Goal: Task Accomplishment & Management: Use online tool/utility

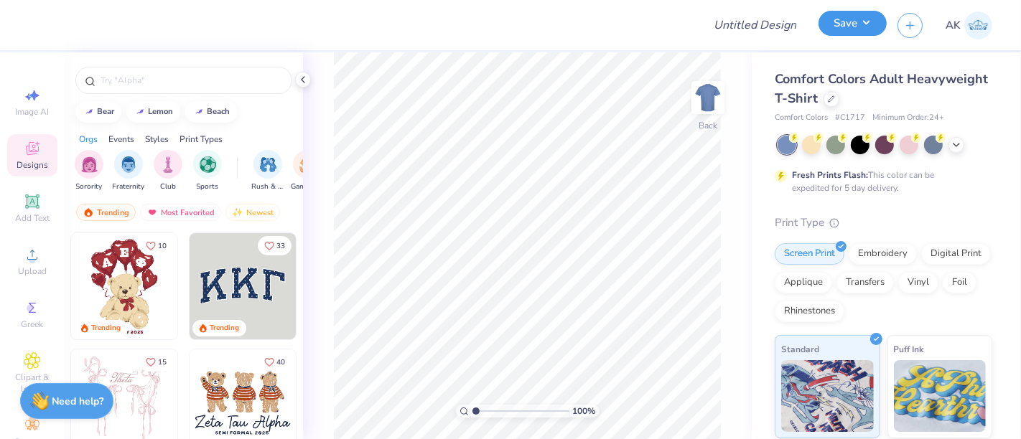
click at [849, 22] on button "Save" at bounding box center [853, 23] width 68 height 25
click at [835, 96] on icon at bounding box center [831, 97] width 7 height 7
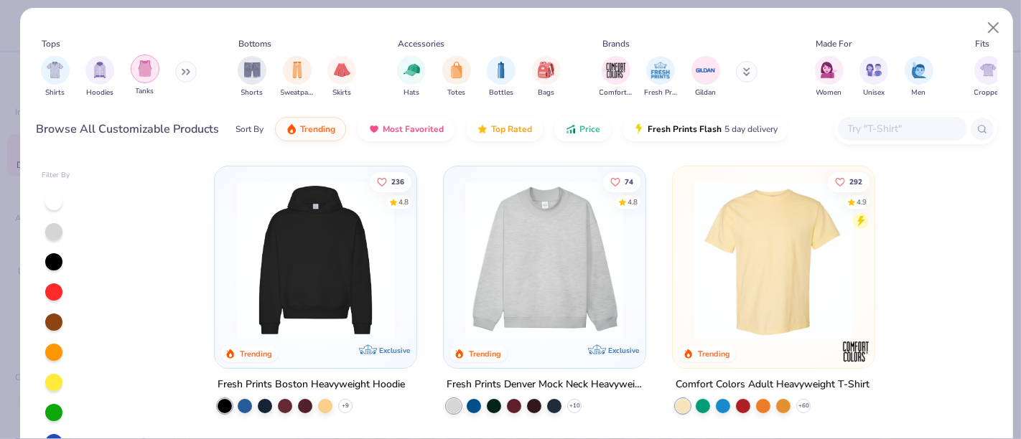
click at [137, 71] on img "filter for Tanks" at bounding box center [145, 68] width 16 height 17
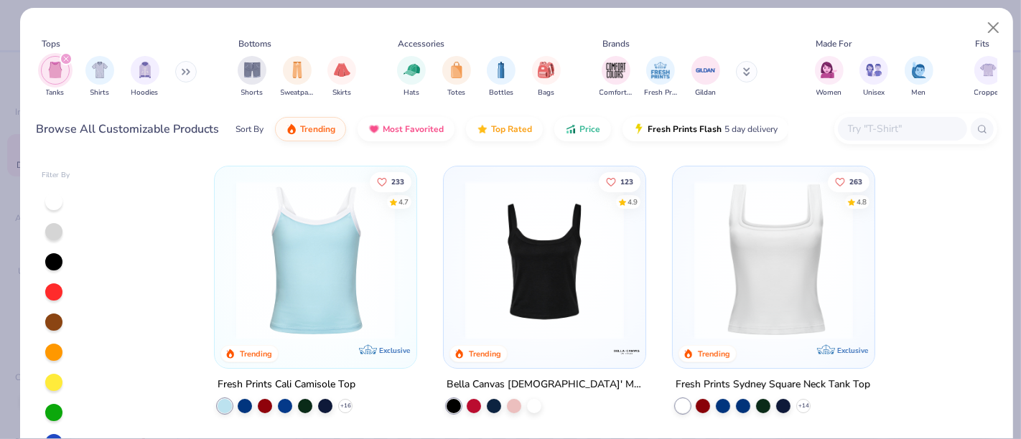
click at [544, 271] on img at bounding box center [544, 260] width 173 height 159
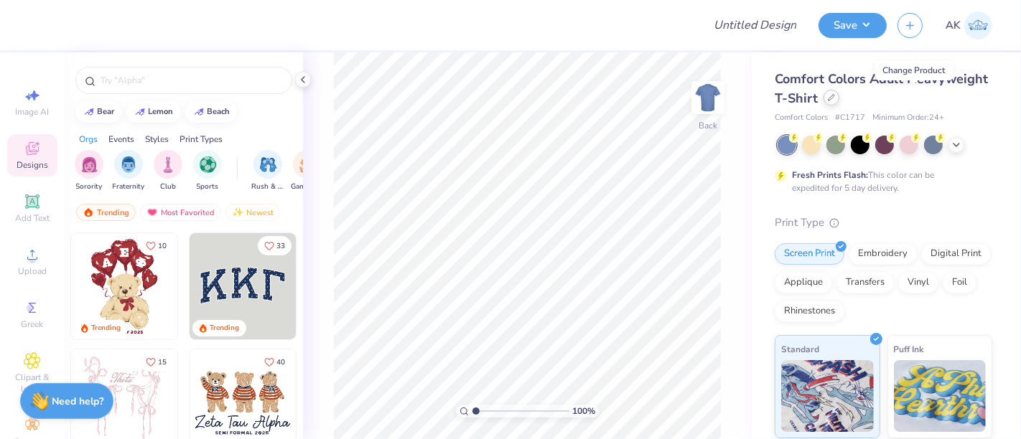
click at [839, 103] on div at bounding box center [832, 98] width 16 height 16
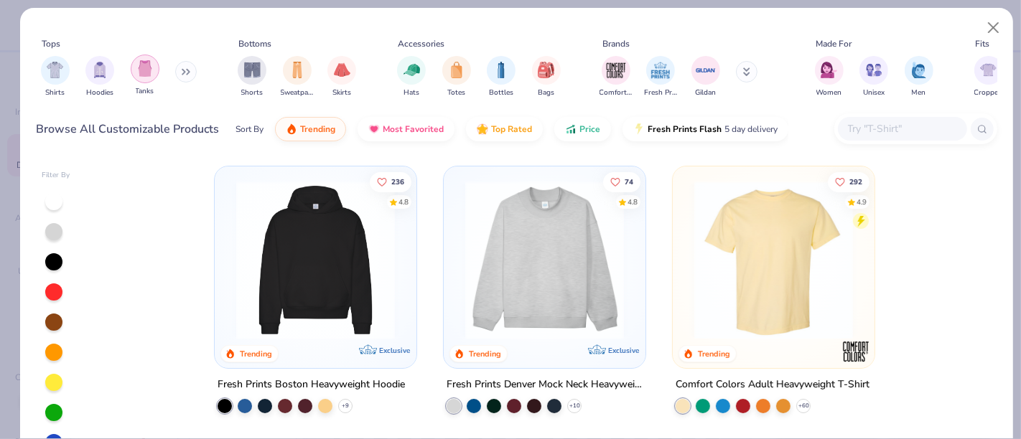
click at [151, 70] on img "filter for Tanks" at bounding box center [145, 68] width 16 height 17
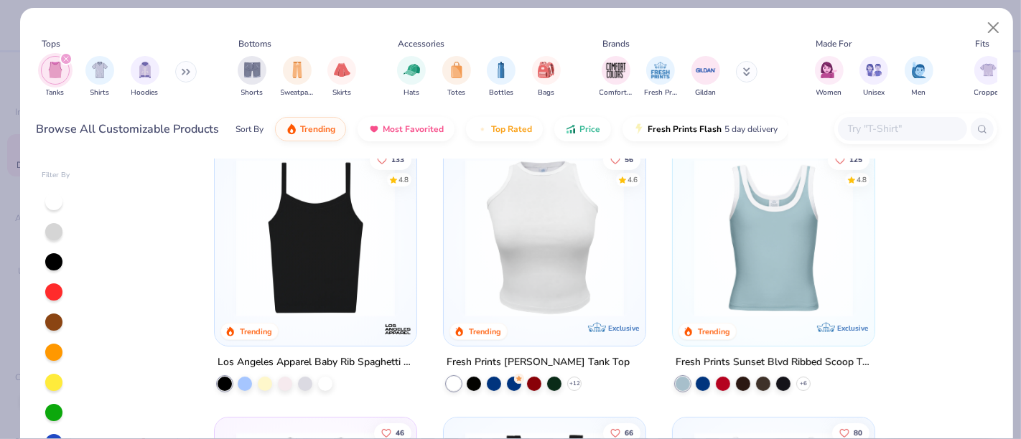
scroll to position [238, 0]
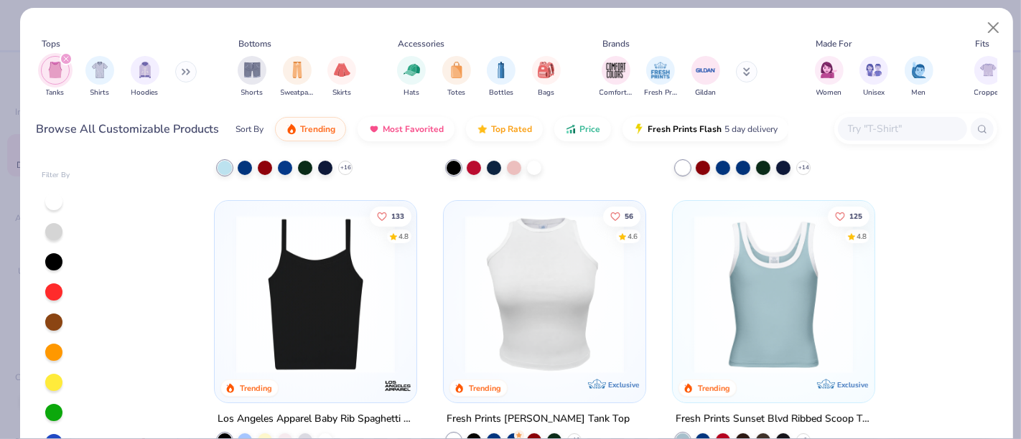
click at [536, 310] on img at bounding box center [544, 294] width 173 height 159
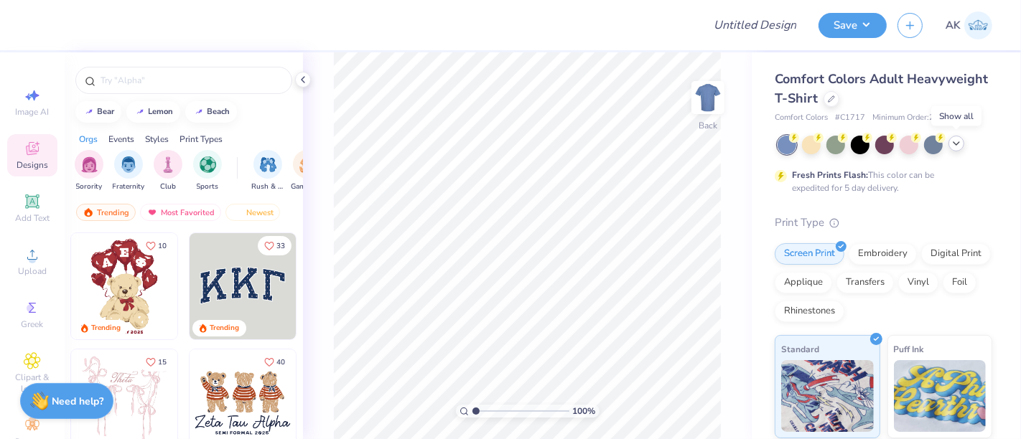
click at [956, 141] on icon at bounding box center [956, 143] width 11 height 11
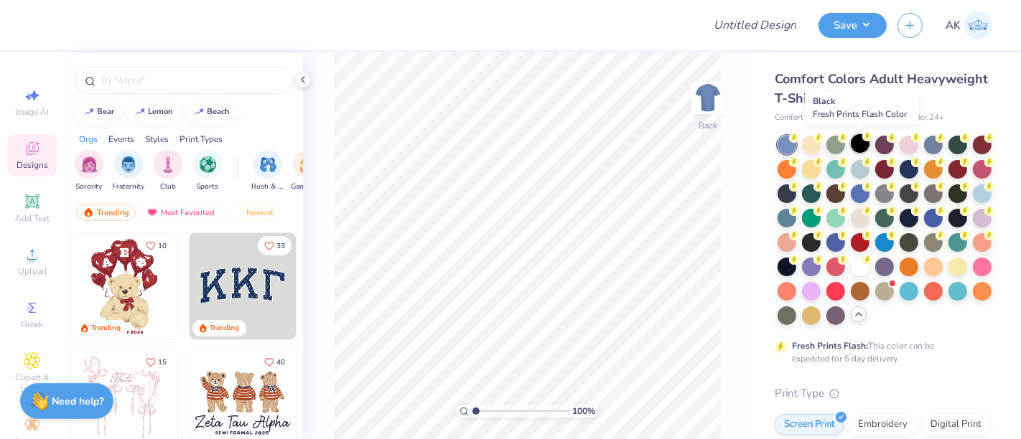
click at [864, 141] on div at bounding box center [860, 143] width 19 height 19
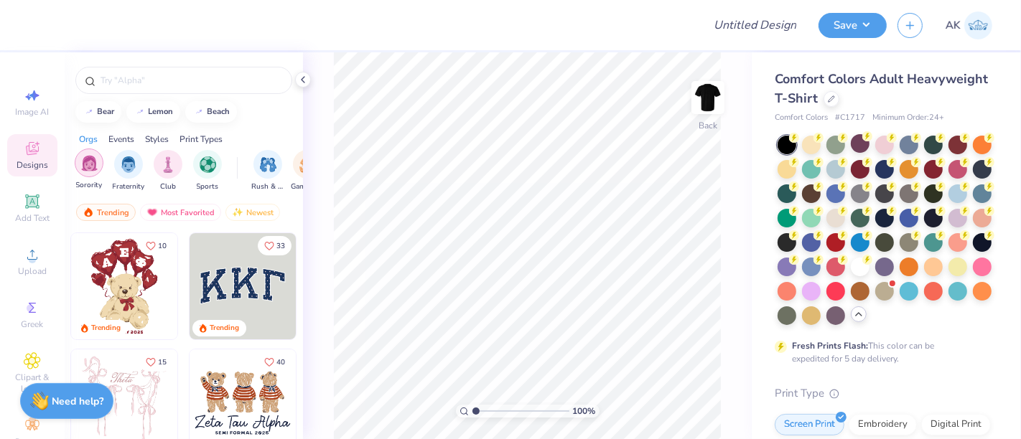
click at [99, 169] on div "filter for Sorority" at bounding box center [89, 163] width 29 height 29
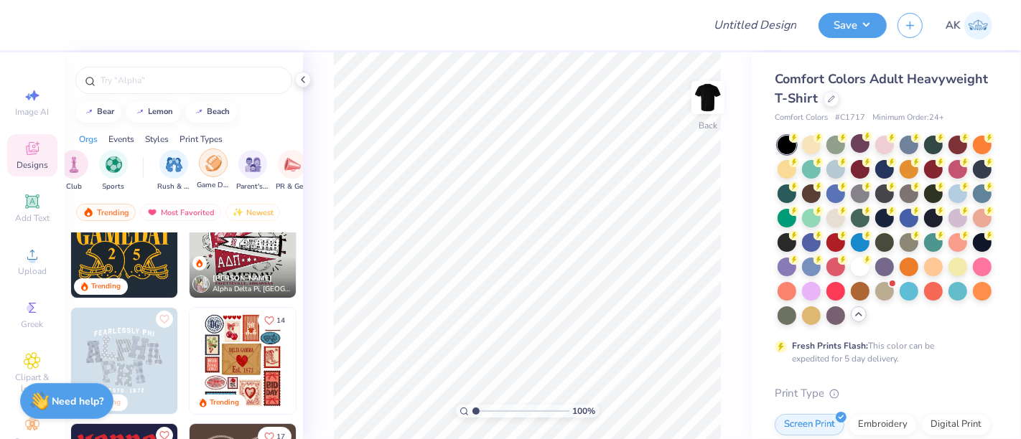
scroll to position [0, 95]
click at [166, 167] on img "filter for Rush & Bid" at bounding box center [173, 163] width 17 height 17
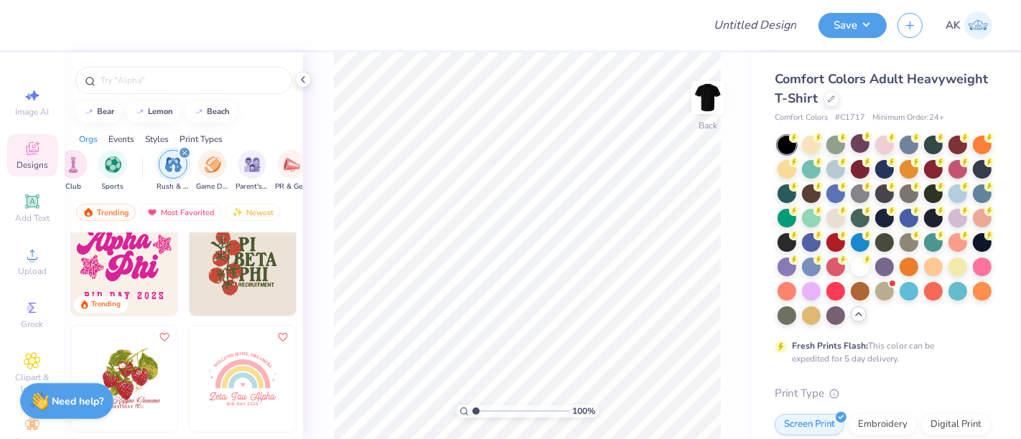
scroll to position [258, 0]
click at [134, 274] on img at bounding box center [124, 261] width 106 height 106
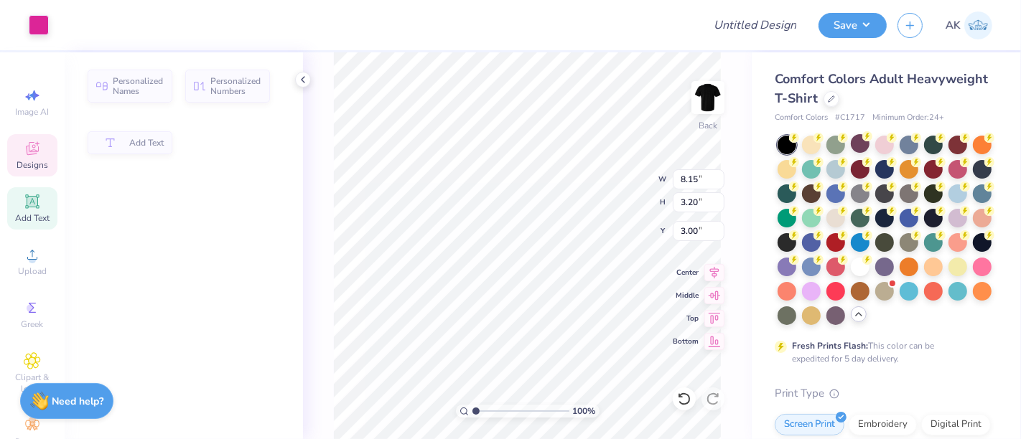
type input "8.15"
type input "3.20"
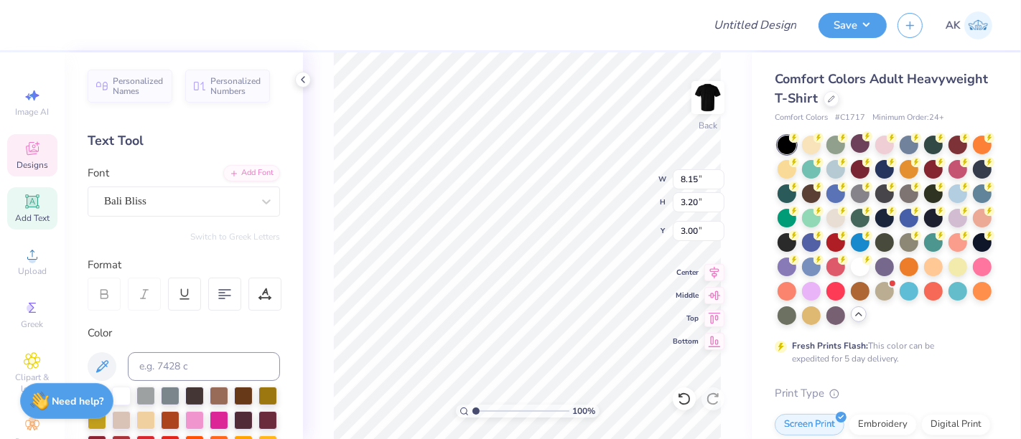
scroll to position [13, 1]
type textarea "Phi Sigma"
type input "5.78"
type input "3.34"
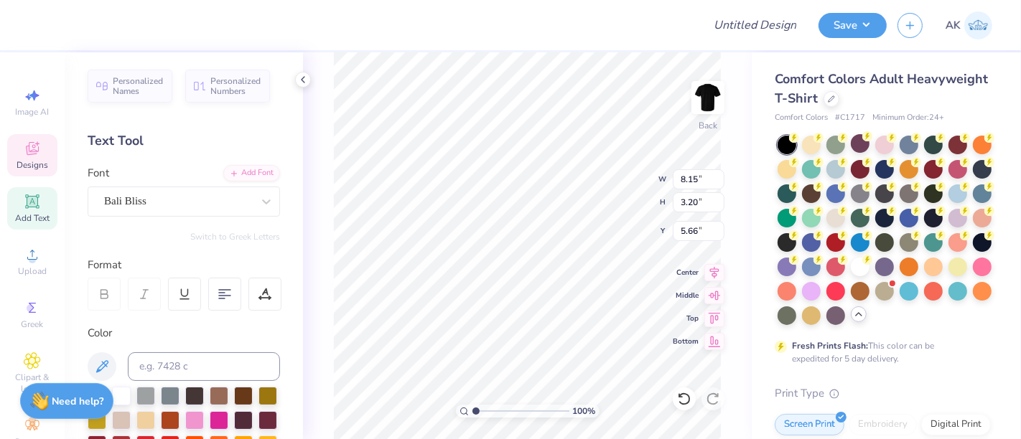
type input "5.66"
type textarea "Sigma"
type input "9.13"
type input "3.30"
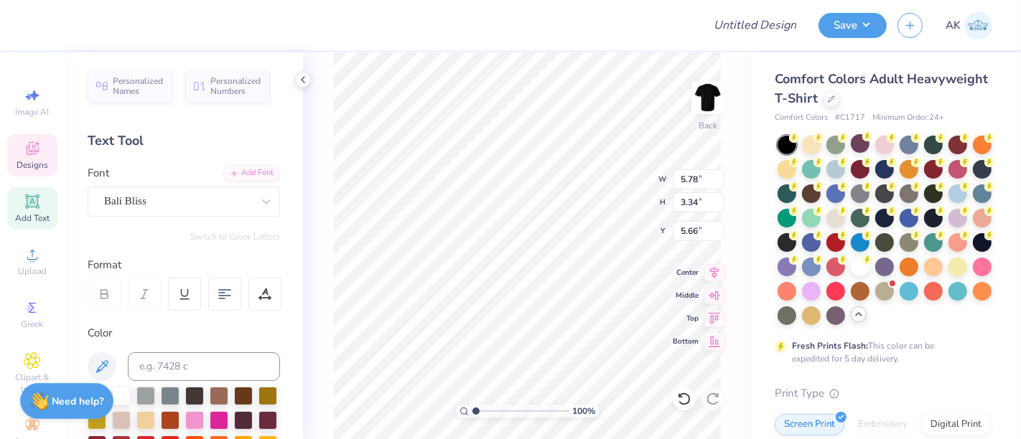
type input "5.74"
type input "10.41"
type input "2.25"
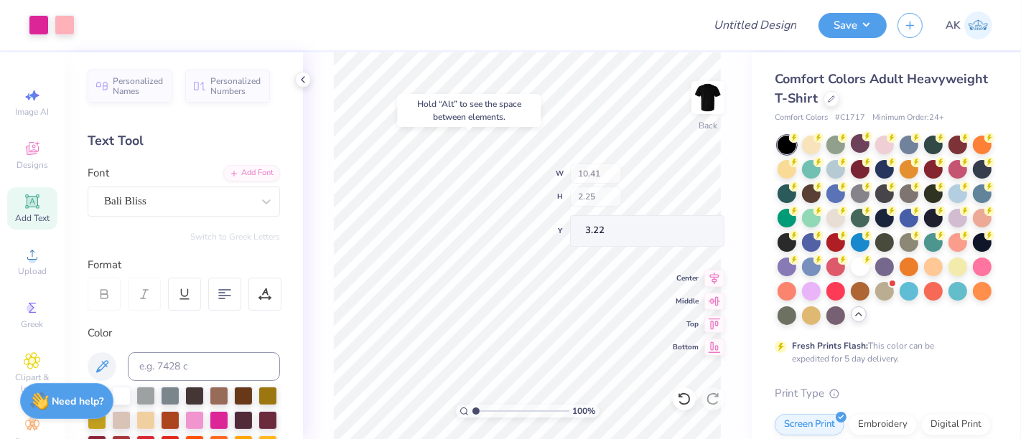
type input "3.89"
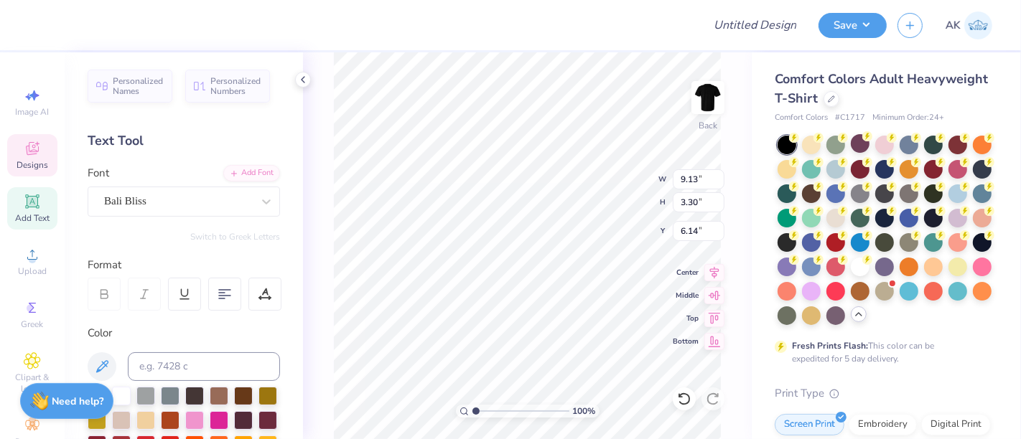
type input "6.14"
type input "7.56"
type input "2.73"
type input "6.75"
type input "6.96"
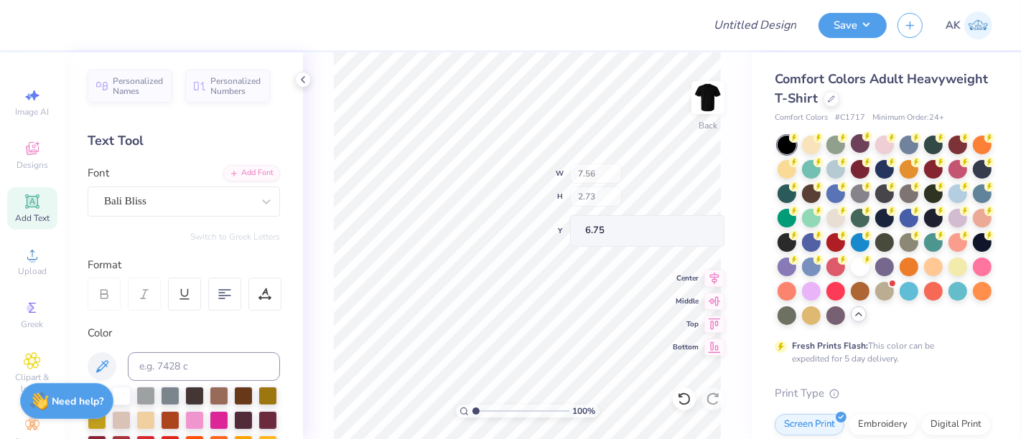
type input "2.52"
type input "6.36"
click at [715, 274] on icon at bounding box center [714, 270] width 20 height 17
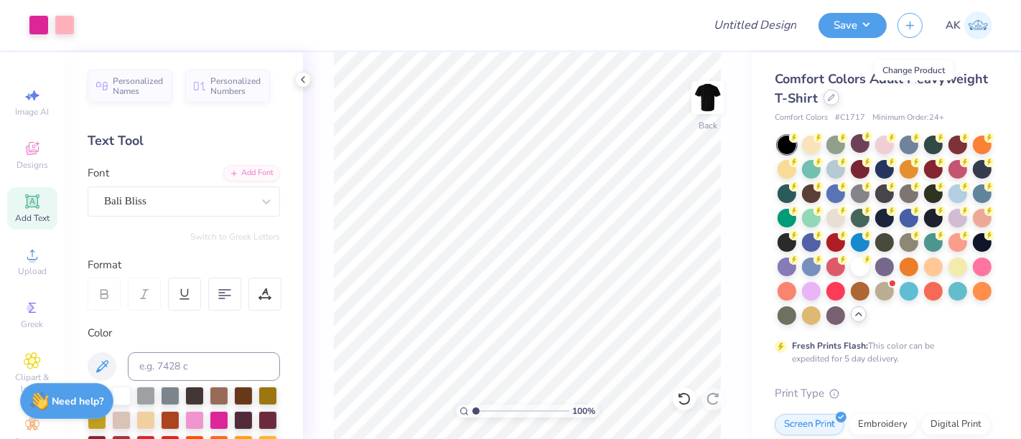
click at [839, 95] on div at bounding box center [832, 98] width 16 height 16
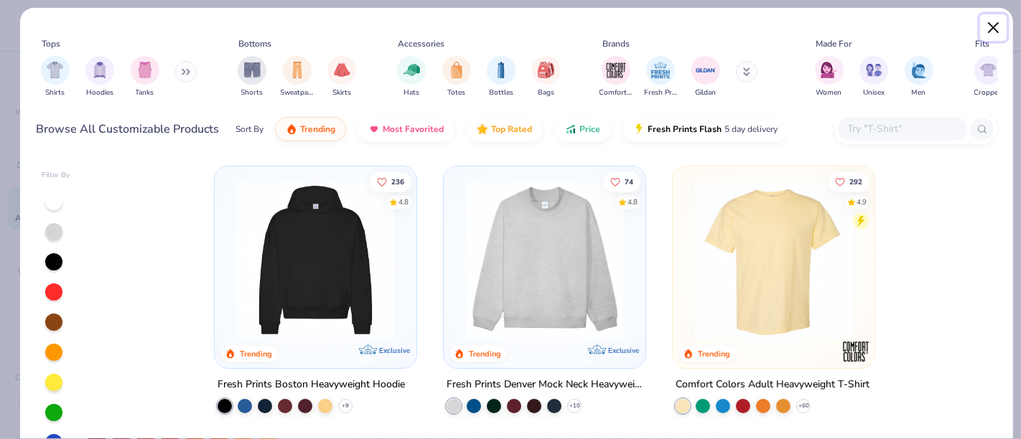
click at [994, 29] on button "Close" at bounding box center [993, 27] width 27 height 27
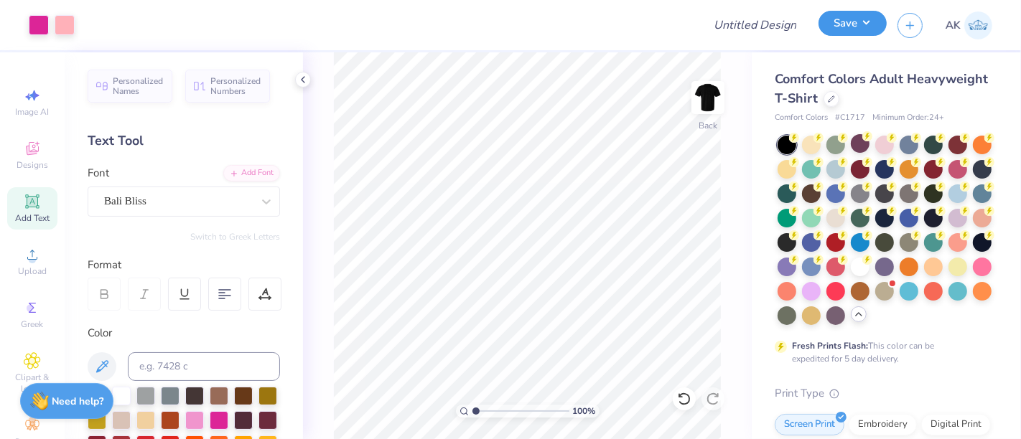
click at [847, 25] on button "Save" at bounding box center [853, 23] width 68 height 25
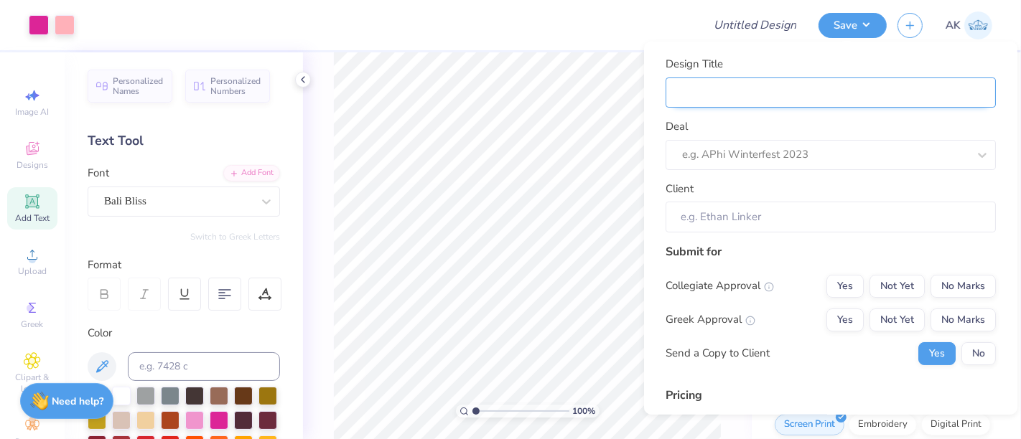
click at [816, 96] on input "Design Title" at bounding box center [831, 92] width 330 height 31
type input "P"
type input "Ph"
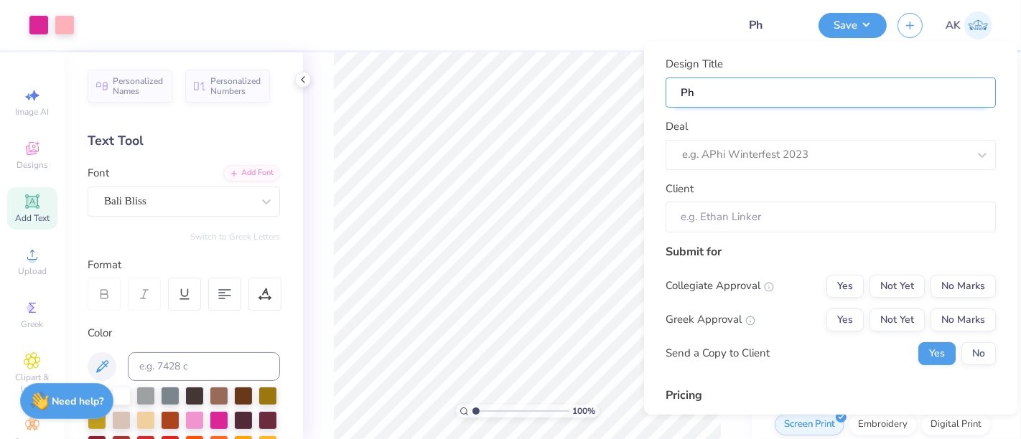
type input "Phi"
type input "Phi S"
type input "Phi Si"
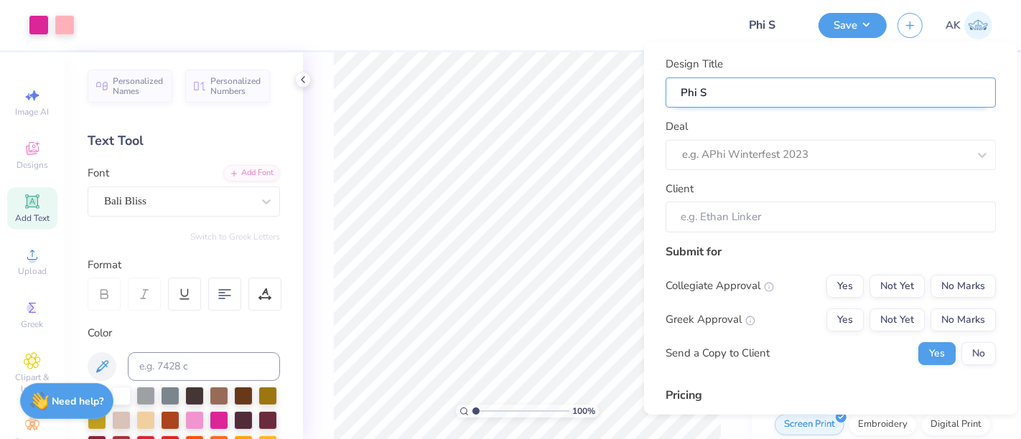
type input "Phi Si"
type input "Phi Sig"
type input "Phi Sigm"
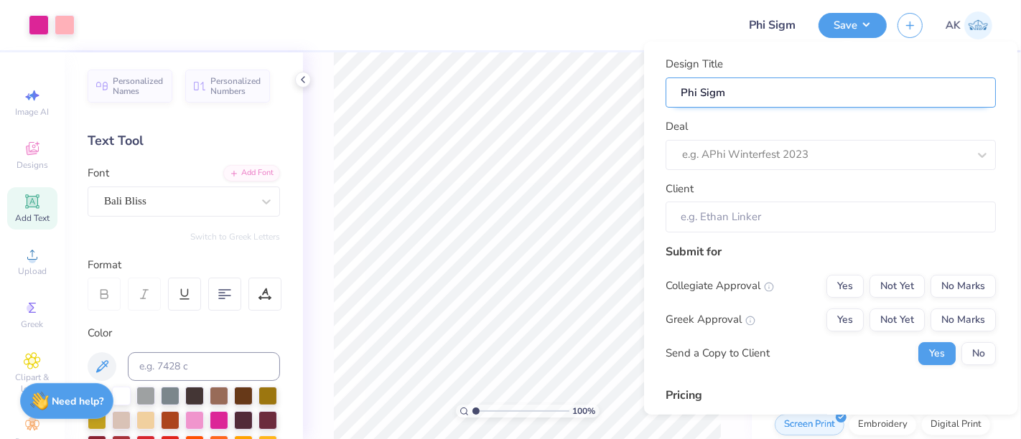
type input "Phi Sigma"
type input "Phi Sigma S"
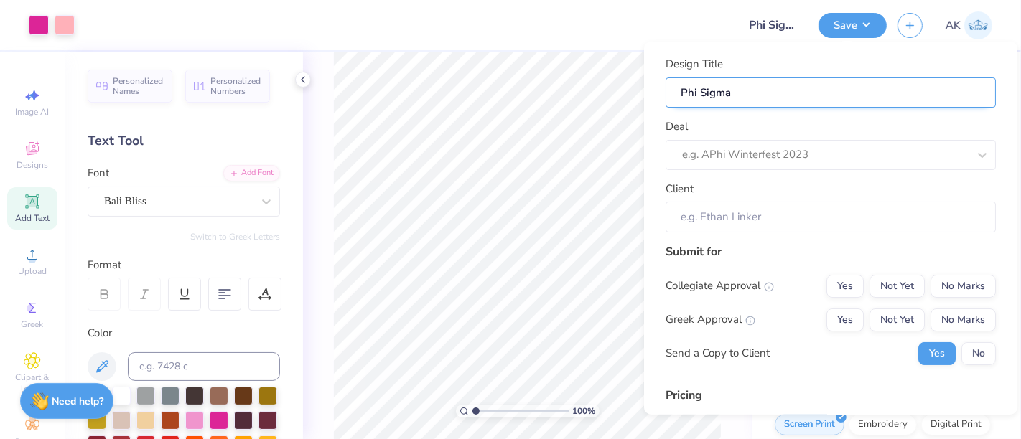
type input "Phi Sigma S"
type input "Phi Sigma Si"
type input "Phi Sigma Sig"
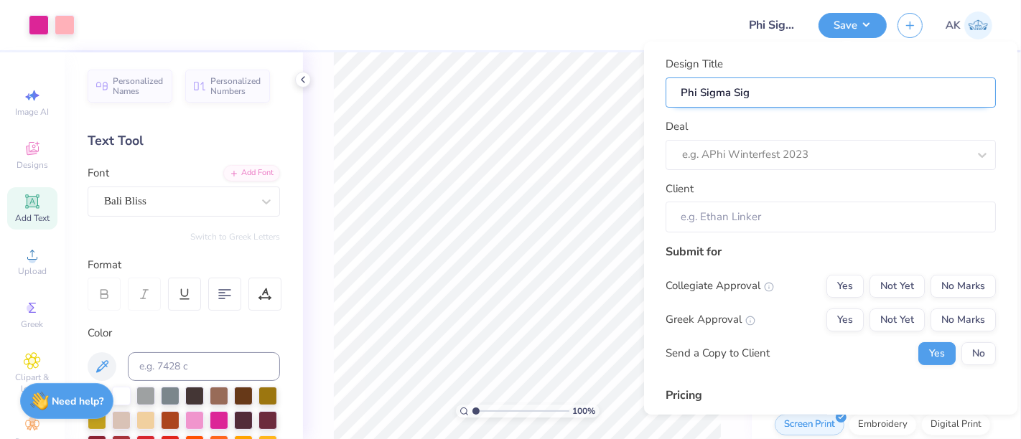
type input "Phi Sigma Sigm"
type input "Phi Sigma Sigma"
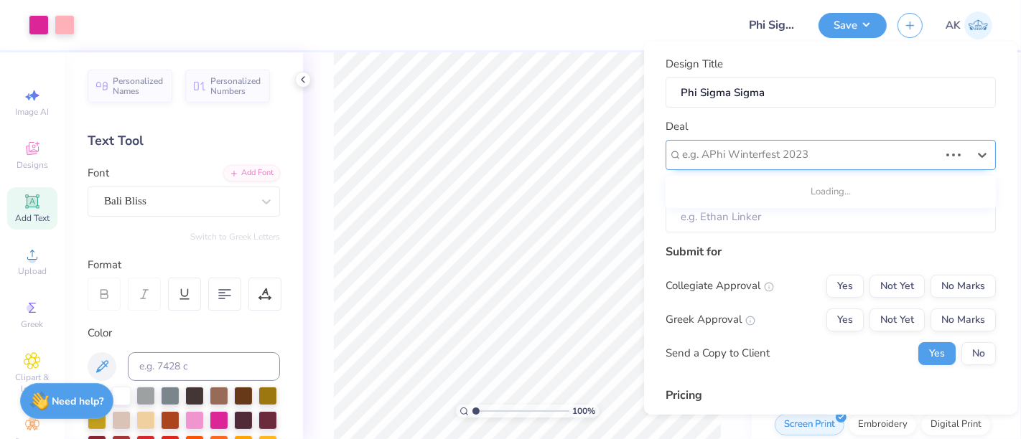
click at [785, 146] on div at bounding box center [810, 154] width 257 height 19
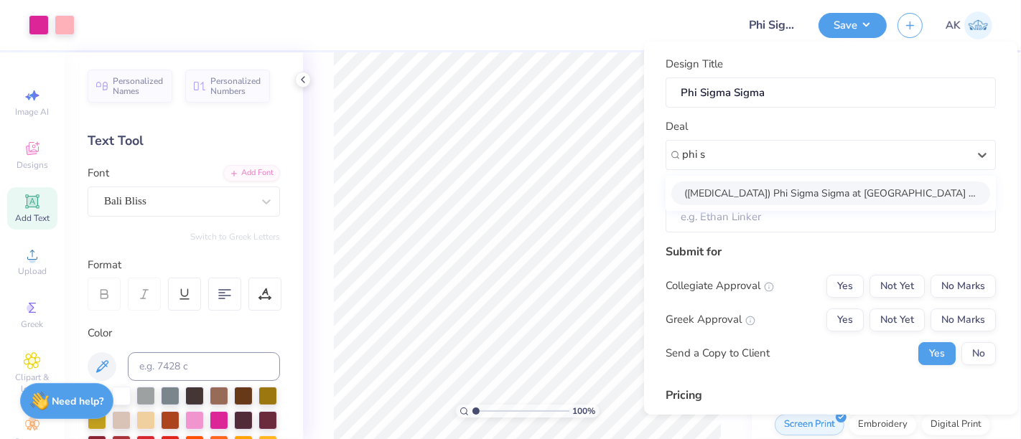
type input "phi s"
type input "Sydney Mckee"
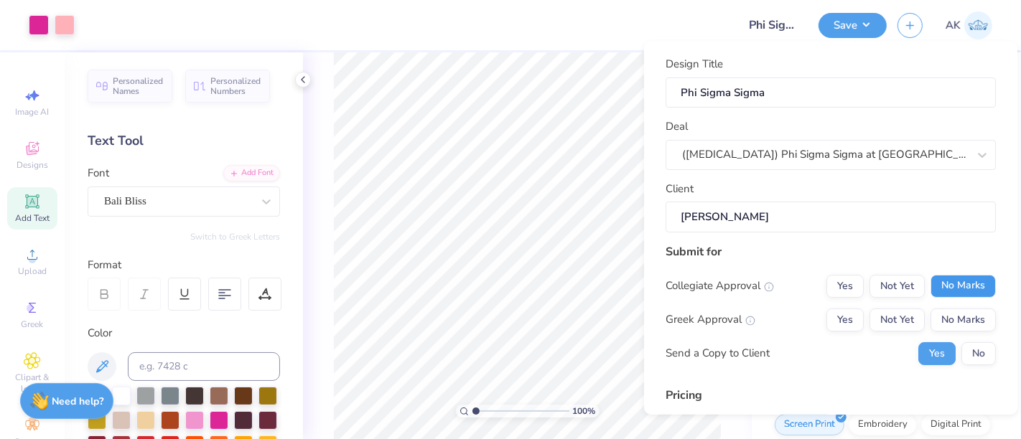
click at [948, 286] on button "No Marks" at bounding box center [963, 285] width 65 height 23
click at [826, 317] on button "Yes" at bounding box center [844, 319] width 37 height 23
click at [973, 354] on button "No" at bounding box center [978, 353] width 34 height 23
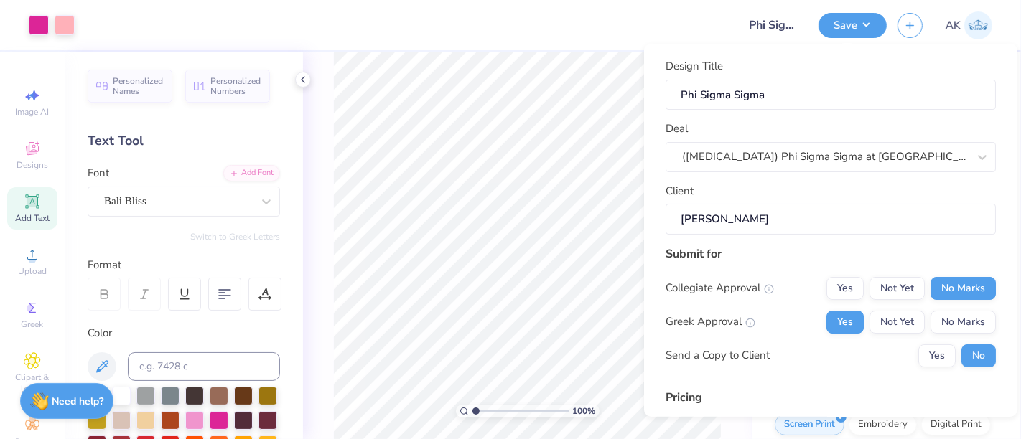
scroll to position [202, 0]
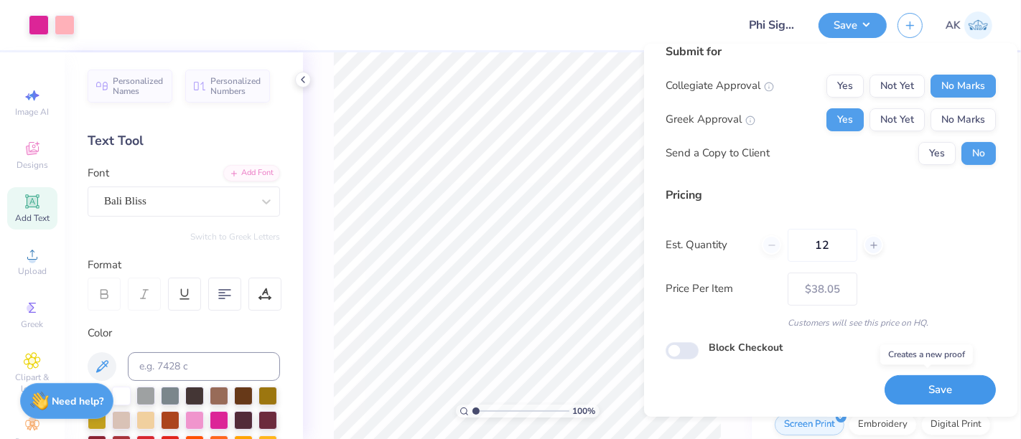
click at [921, 398] on button "Save" at bounding box center [940, 390] width 111 height 29
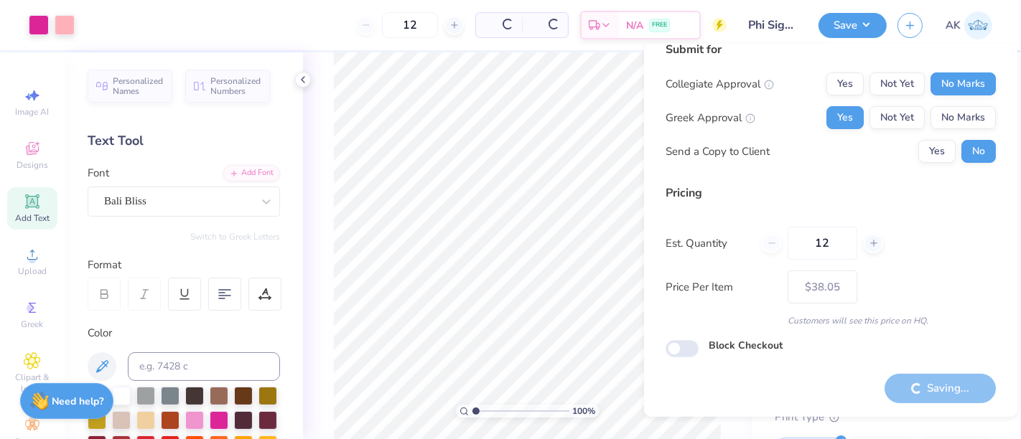
type input "– –"
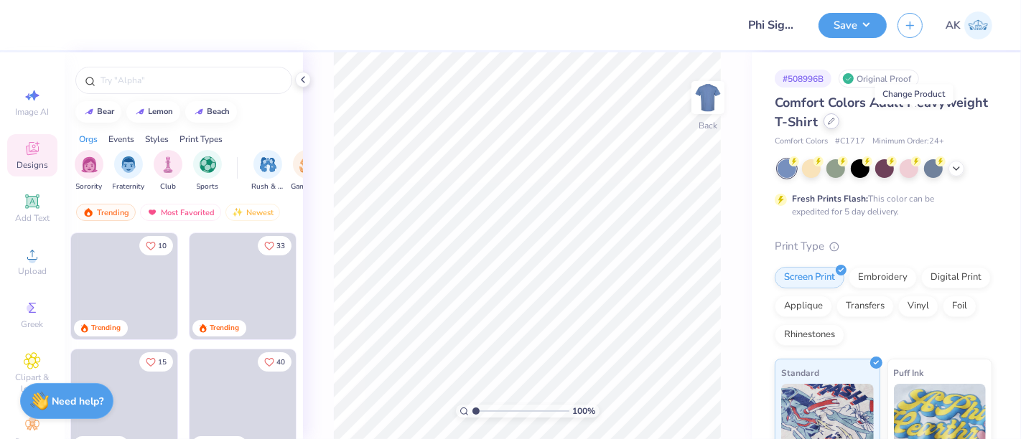
click at [839, 123] on div at bounding box center [832, 121] width 16 height 16
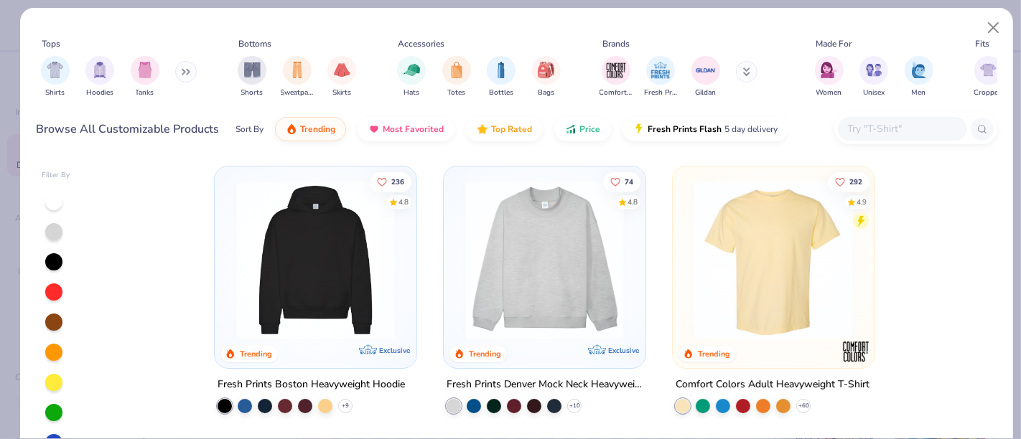
click at [558, 292] on img at bounding box center [544, 260] width 173 height 159
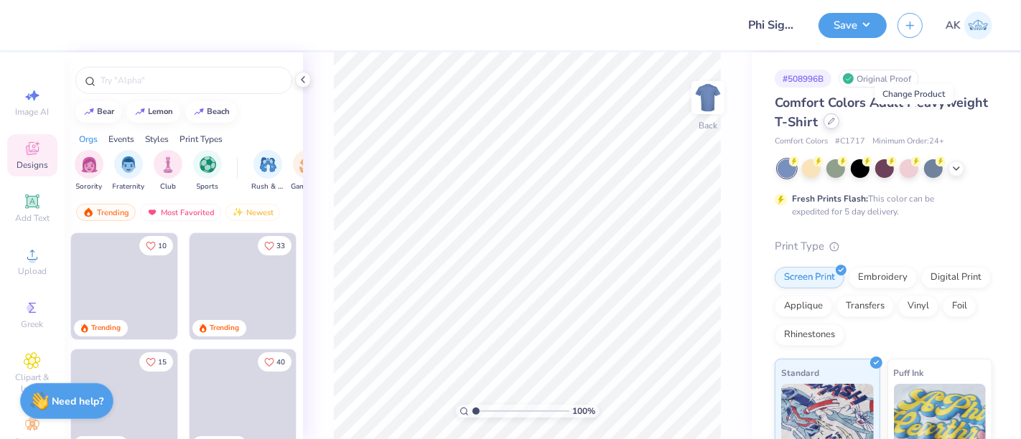
click at [835, 124] on icon at bounding box center [831, 121] width 7 height 7
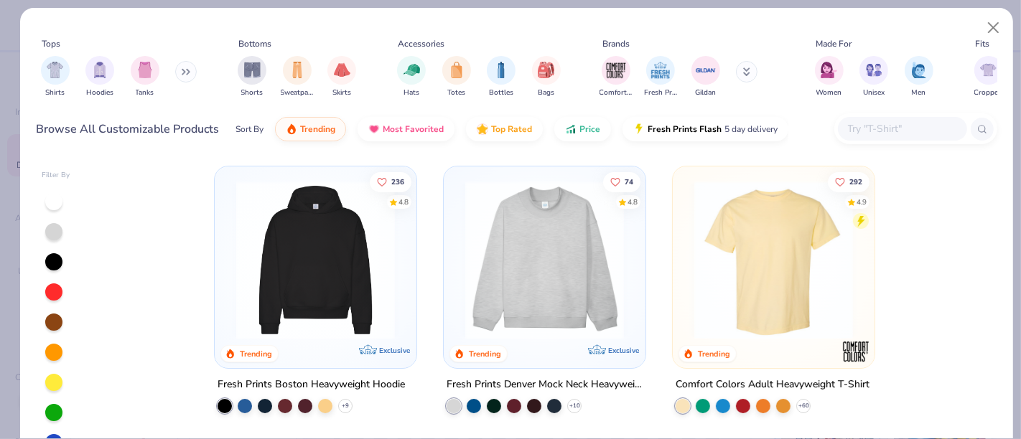
click at [188, 75] on button at bounding box center [186, 72] width 22 height 22
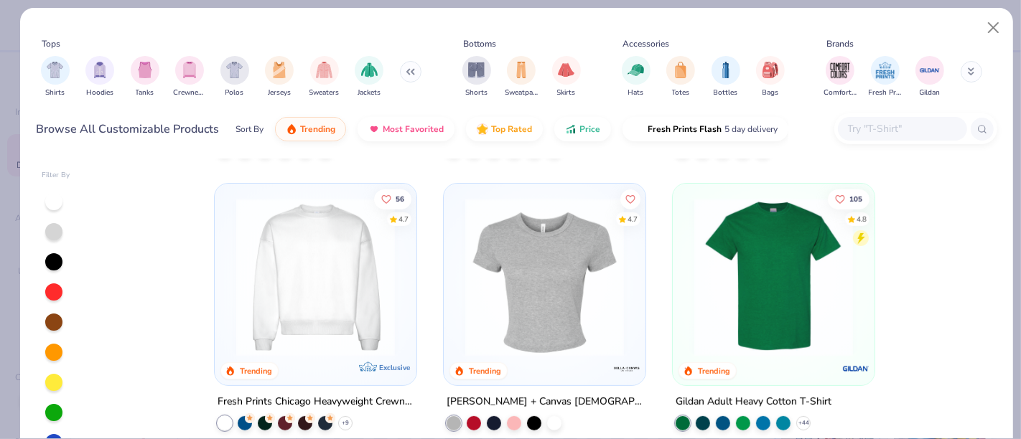
scroll to position [528, 0]
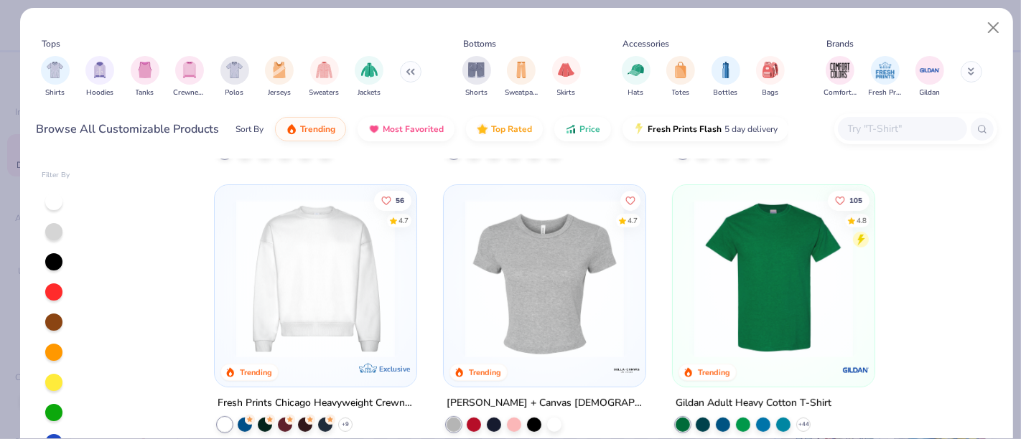
click at [572, 266] on img at bounding box center [544, 278] width 173 height 159
